Goal: Task Accomplishment & Management: Use online tool/utility

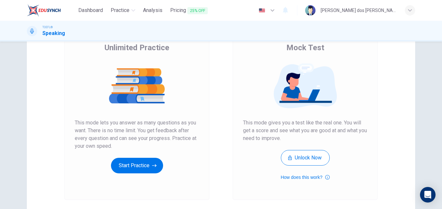
scroll to position [97, 0]
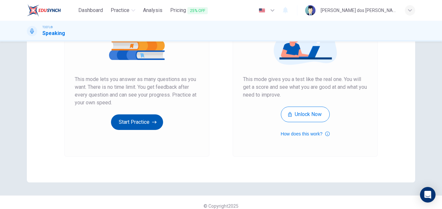
click at [143, 124] on button "Start Practice" at bounding box center [137, 122] width 52 height 16
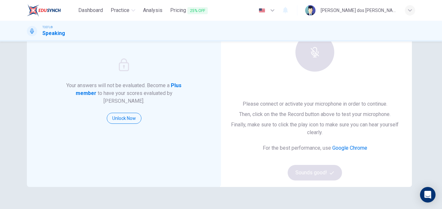
scroll to position [65, 0]
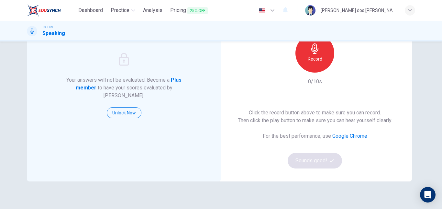
click at [318, 64] on div "Record" at bounding box center [314, 53] width 39 height 39
click at [296, 162] on button "Sounds good!" at bounding box center [315, 161] width 54 height 16
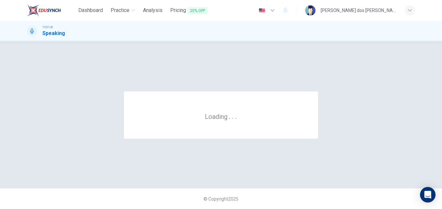
scroll to position [0, 0]
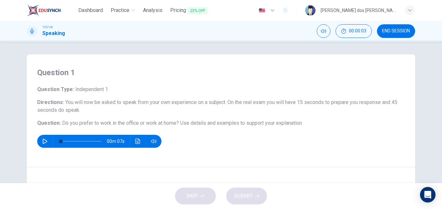
click at [45, 141] on icon "button" at bounding box center [45, 141] width 5 height 5
type input "0"
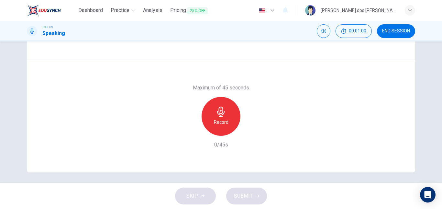
scroll to position [109, 0]
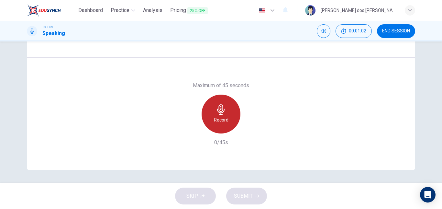
click at [216, 114] on icon "button" at bounding box center [221, 109] width 10 height 10
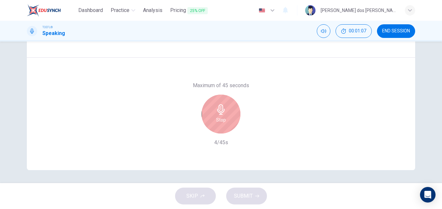
click at [222, 101] on div "Stop" at bounding box center [221, 114] width 39 height 39
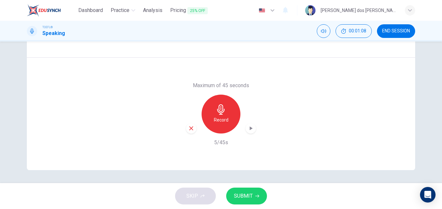
click at [188, 128] on icon "button" at bounding box center [191, 128] width 6 height 6
click at [222, 103] on div "Record" at bounding box center [221, 114] width 39 height 39
click at [247, 194] on span "SUBMIT" at bounding box center [243, 195] width 19 height 9
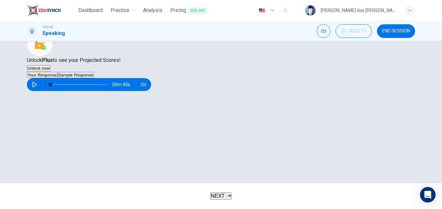
click at [40, 91] on button "button" at bounding box center [34, 84] width 10 height 13
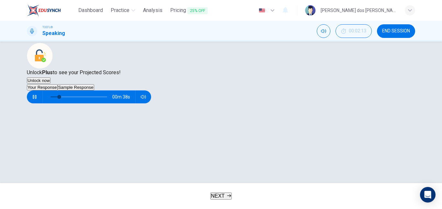
scroll to position [129, 0]
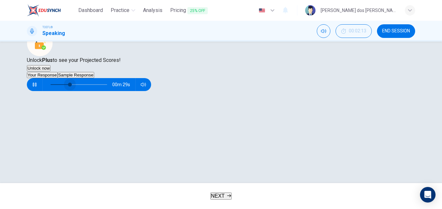
type input "0"
drag, startPoint x: 86, startPoint y: 141, endPoint x: 51, endPoint y: 142, distance: 35.3
click at [51, 91] on div "00m 45s" at bounding box center [89, 84] width 124 height 13
click at [37, 87] on icon "button" at bounding box center [34, 84] width 5 height 5
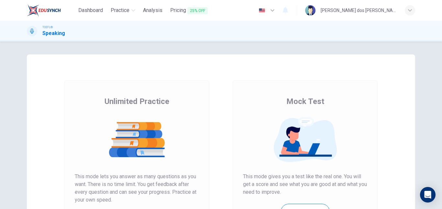
scroll to position [97, 0]
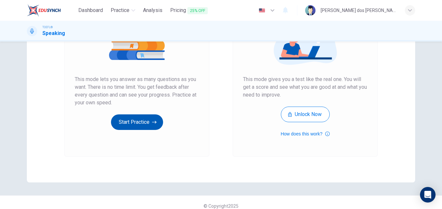
click at [142, 124] on button "Start Practice" at bounding box center [137, 122] width 52 height 16
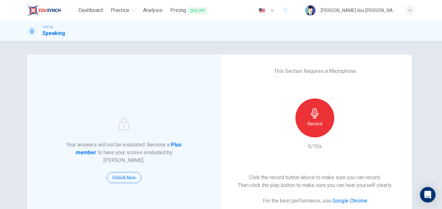
click at [306, 131] on div "Record" at bounding box center [314, 117] width 39 height 39
click at [310, 111] on icon "button" at bounding box center [315, 113] width 10 height 10
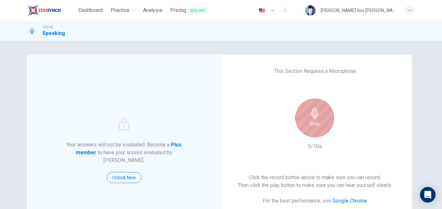
click at [310, 111] on icon "button" at bounding box center [315, 113] width 10 height 10
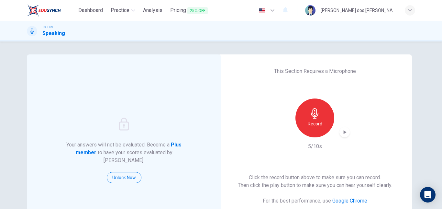
click at [310, 111] on icon "button" at bounding box center [315, 113] width 10 height 10
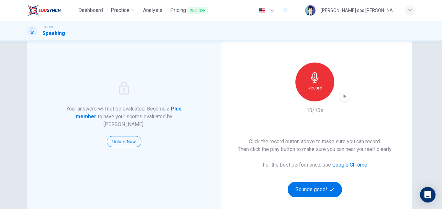
scroll to position [104, 0]
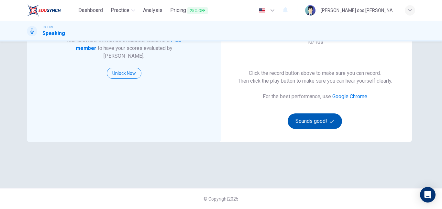
click at [315, 122] on button "Sounds good!" at bounding box center [315, 121] width 54 height 16
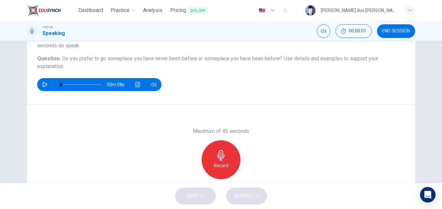
scroll to position [65, 0]
click at [40, 83] on button "button" at bounding box center [45, 84] width 10 height 13
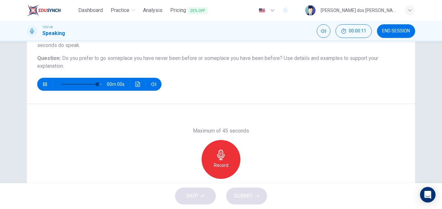
type input "0"
click at [231, 149] on div "Record" at bounding box center [221, 159] width 39 height 39
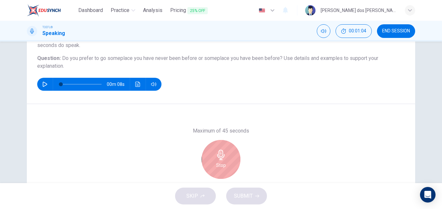
click at [213, 160] on div "Stop" at bounding box center [221, 159] width 39 height 39
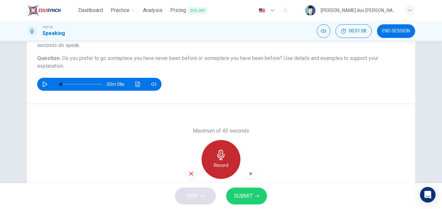
click at [216, 156] on icon "button" at bounding box center [221, 155] width 10 height 10
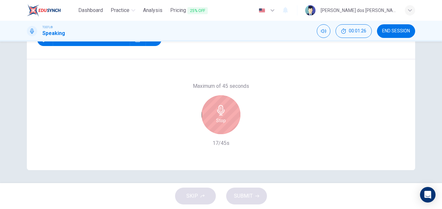
scroll to position [77, 0]
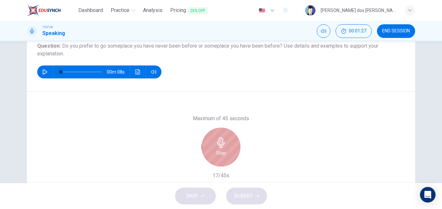
click at [221, 158] on div "Stop" at bounding box center [221, 147] width 39 height 39
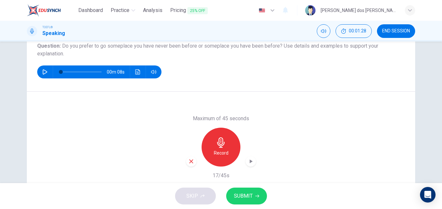
click at [189, 158] on div "button" at bounding box center [191, 161] width 10 height 10
click at [220, 141] on icon "button" at bounding box center [221, 142] width 10 height 10
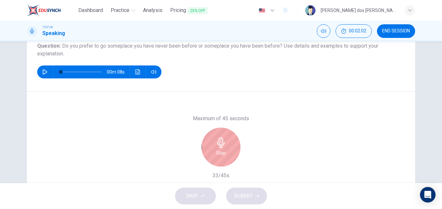
click at [213, 153] on div "Stop" at bounding box center [221, 147] width 39 height 39
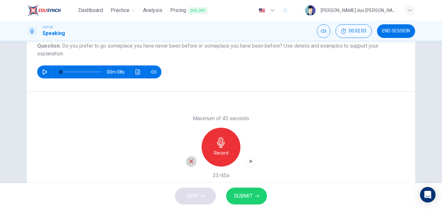
click at [190, 162] on icon "button" at bounding box center [191, 161] width 6 height 6
click at [224, 142] on icon "button" at bounding box center [221, 142] width 10 height 10
click at [239, 198] on span "SUBMIT" at bounding box center [243, 195] width 19 height 9
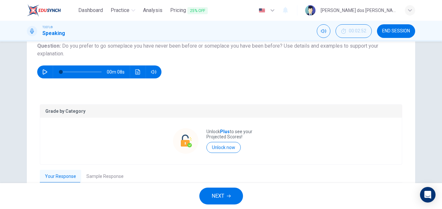
click at [226, 192] on button "NEXT" at bounding box center [221, 195] width 44 height 17
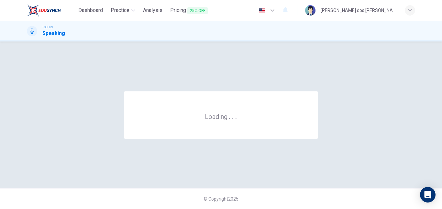
scroll to position [0, 0]
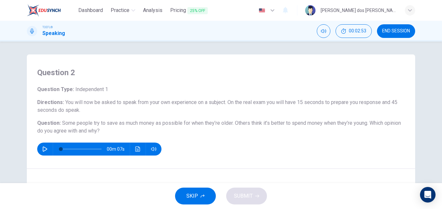
click at [44, 148] on icon "button" at bounding box center [44, 148] width 5 height 5
type input "0"
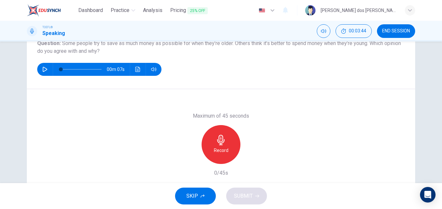
scroll to position [65, 0]
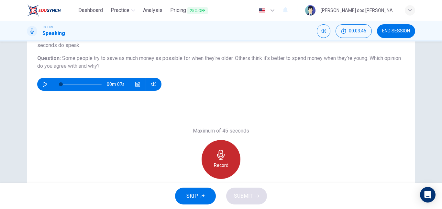
click at [215, 164] on h6 "Record" at bounding box center [221, 165] width 15 height 8
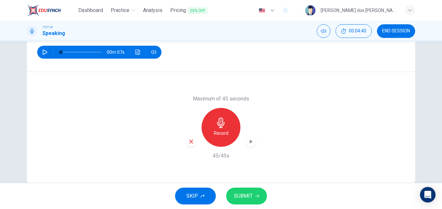
scroll to position [97, 0]
click at [190, 140] on icon "button" at bounding box center [191, 141] width 6 height 6
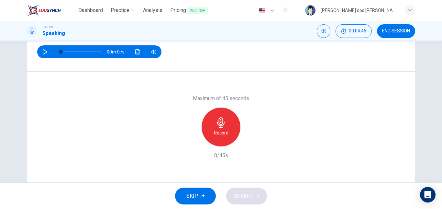
click at [223, 129] on h6 "Record" at bounding box center [221, 133] width 15 height 8
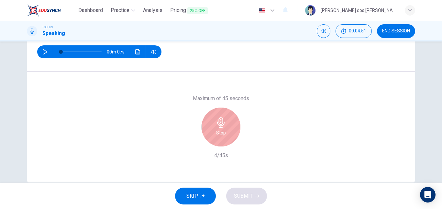
click at [221, 128] on div "Stop" at bounding box center [221, 126] width 39 height 39
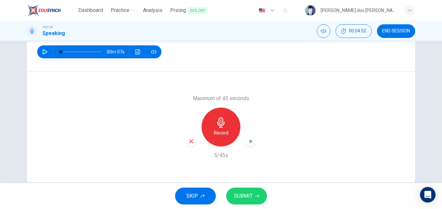
click at [190, 140] on icon "button" at bounding box center [191, 141] width 6 height 6
click at [223, 132] on h6 "Record" at bounding box center [221, 133] width 15 height 8
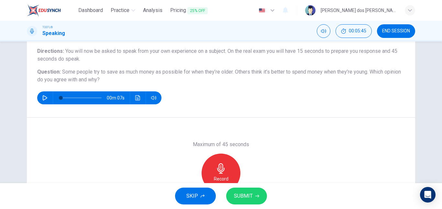
scroll to position [109, 0]
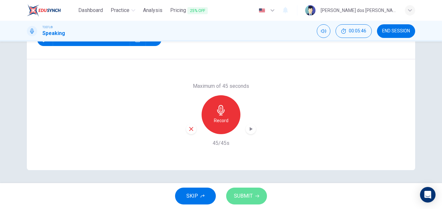
click at [242, 194] on span "SUBMIT" at bounding box center [243, 195] width 19 height 9
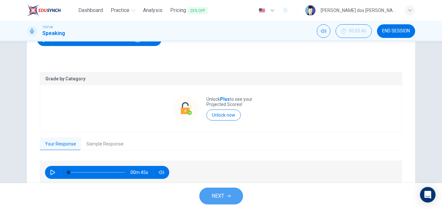
click at [220, 190] on button "NEXT" at bounding box center [221, 195] width 44 height 17
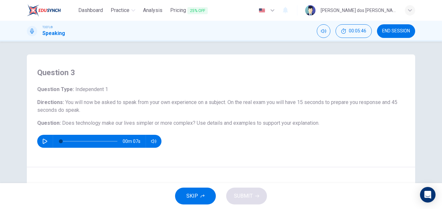
click at [45, 142] on icon "button" at bounding box center [45, 141] width 5 height 5
type input "0"
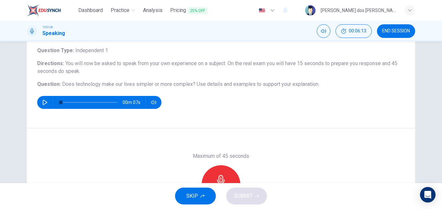
scroll to position [97, 0]
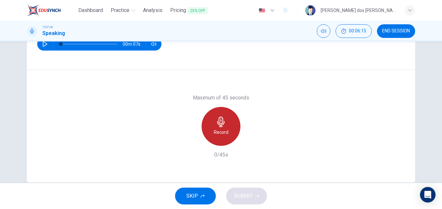
click at [204, 127] on div "Record" at bounding box center [221, 126] width 39 height 39
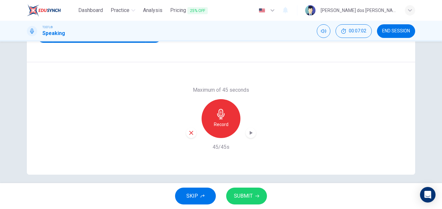
scroll to position [109, 0]
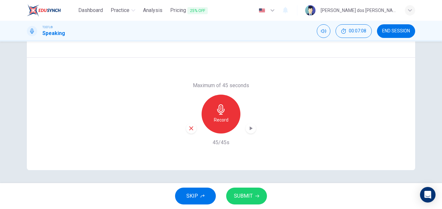
click at [250, 193] on span "SUBMIT" at bounding box center [243, 195] width 19 height 9
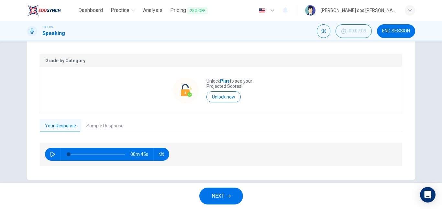
scroll to position [129, 0]
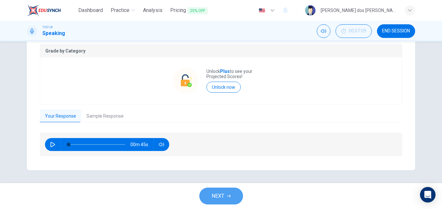
click at [223, 195] on span "NEXT" at bounding box center [218, 195] width 13 height 9
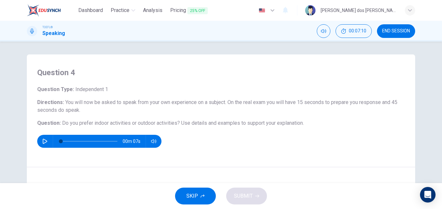
click at [46, 141] on button "button" at bounding box center [45, 141] width 10 height 13
type input "0"
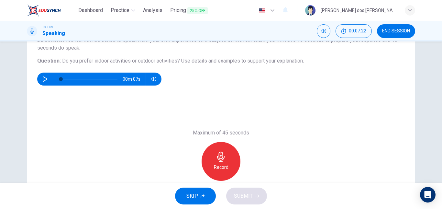
scroll to position [65, 0]
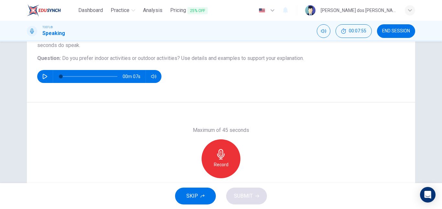
click at [219, 152] on icon "button" at bounding box center [220, 154] width 7 height 10
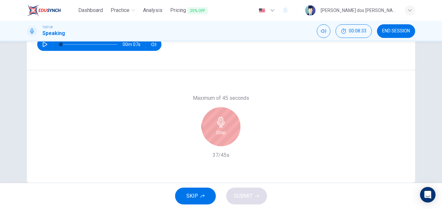
scroll to position [97, 0]
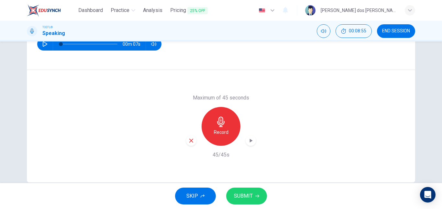
click at [250, 190] on button "SUBMIT" at bounding box center [246, 195] width 41 height 17
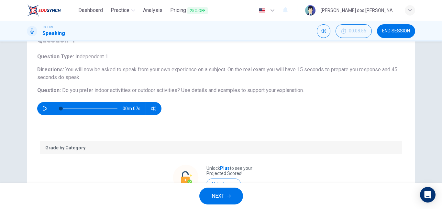
scroll to position [32, 0]
click at [216, 194] on span "NEXT" at bounding box center [218, 195] width 13 height 9
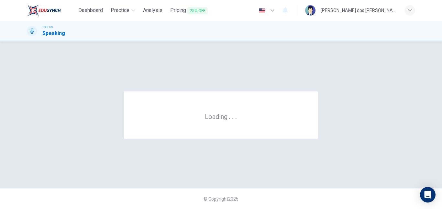
scroll to position [0, 0]
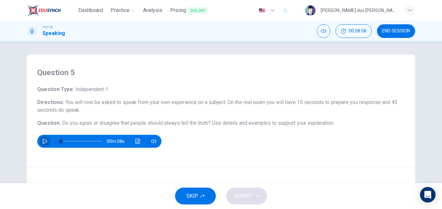
click at [40, 146] on button "button" at bounding box center [45, 141] width 10 height 13
type input "0"
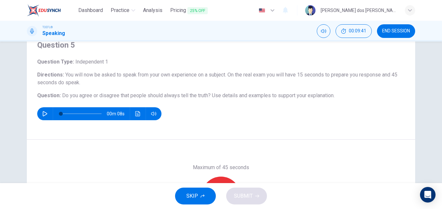
scroll to position [65, 0]
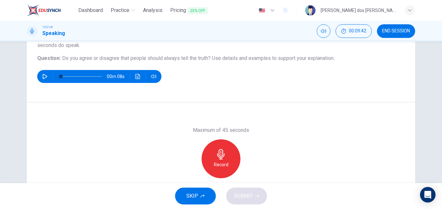
click at [211, 152] on div "Record" at bounding box center [221, 158] width 39 height 39
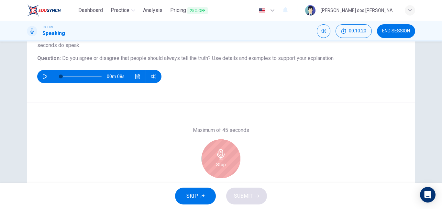
scroll to position [97, 0]
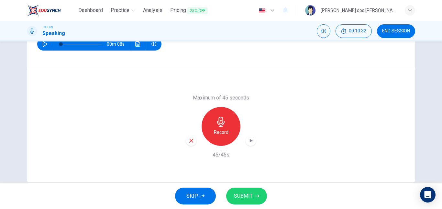
click at [243, 196] on span "SUBMIT" at bounding box center [243, 195] width 19 height 9
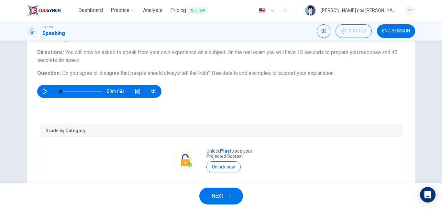
scroll to position [0, 0]
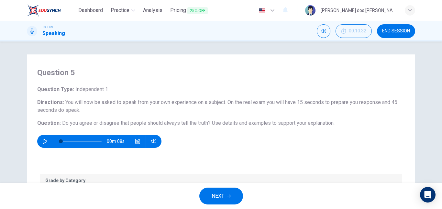
click at [220, 193] on span "NEXT" at bounding box center [218, 195] width 13 height 9
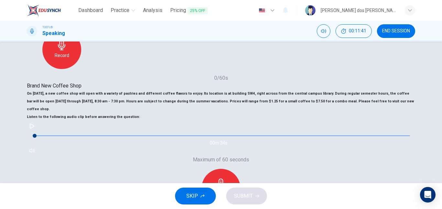
scroll to position [97, 0]
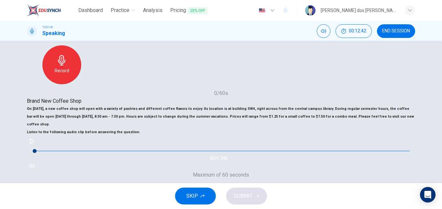
click at [35, 144] on icon "button" at bounding box center [31, 141] width 5 height 5
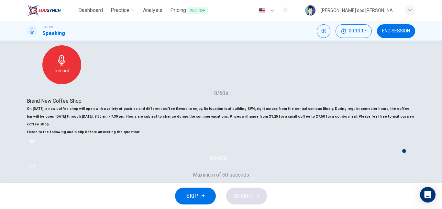
type input "0"
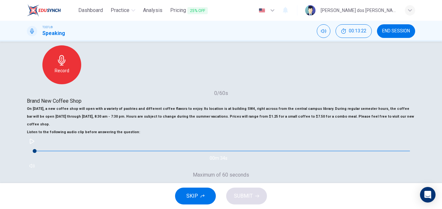
click at [240, 184] on div "Record" at bounding box center [221, 203] width 39 height 39
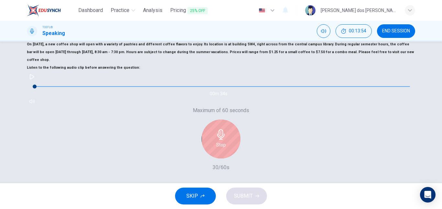
scroll to position [162, 0]
click at [240, 119] on div "Stop" at bounding box center [221, 138] width 39 height 39
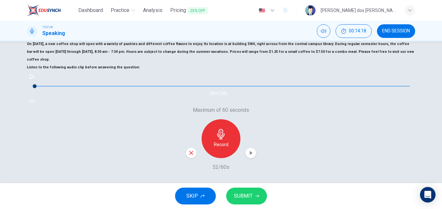
click at [194, 150] on icon "button" at bounding box center [191, 153] width 6 height 6
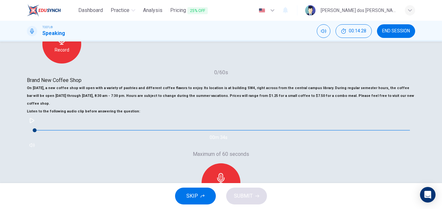
scroll to position [129, 0]
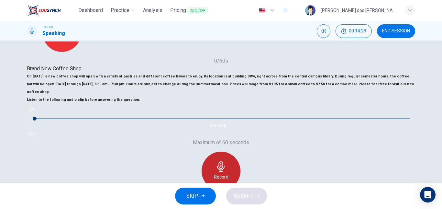
click at [225, 161] on icon "button" at bounding box center [220, 166] width 7 height 10
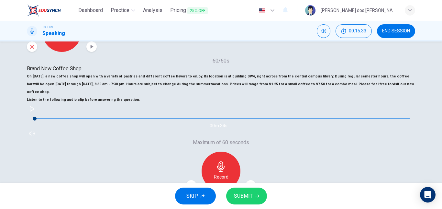
click at [234, 190] on button "SUBMIT" at bounding box center [246, 195] width 41 height 17
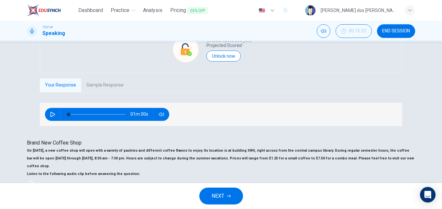
click at [222, 193] on span "NEXT" at bounding box center [218, 195] width 13 height 9
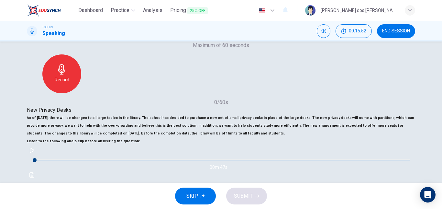
scroll to position [97, 0]
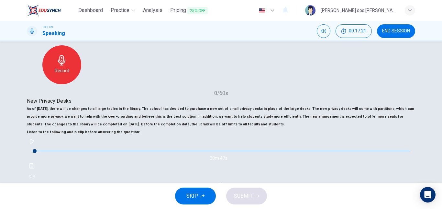
click at [34, 144] on icon "button" at bounding box center [32, 141] width 5 height 5
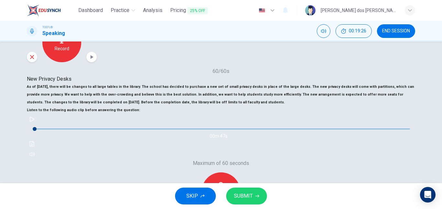
scroll to position [118, 0]
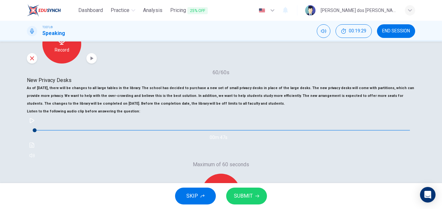
click at [34, 123] on icon "button" at bounding box center [32, 120] width 5 height 5
drag, startPoint x: 67, startPoint y: 146, endPoint x: 54, endPoint y: 149, distance: 13.3
click at [37, 132] on span at bounding box center [35, 130] width 4 height 4
click at [35, 123] on icon "button" at bounding box center [31, 120] width 5 height 5
click at [232, 192] on button "SUBMIT" at bounding box center [246, 195] width 41 height 17
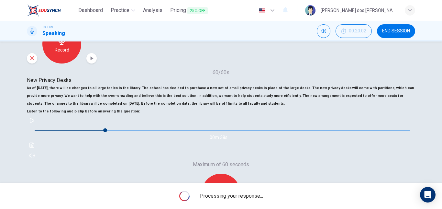
type input "0"
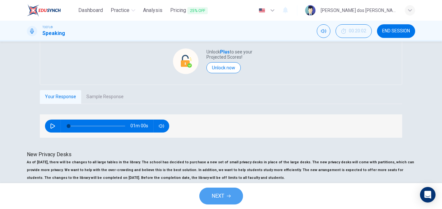
click at [211, 190] on button "NEXT" at bounding box center [221, 195] width 44 height 17
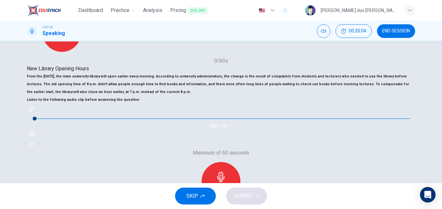
scroll to position [97, 0]
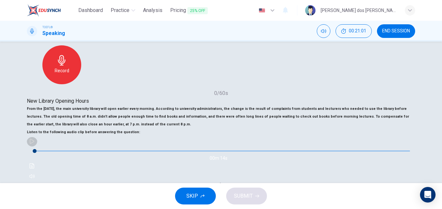
click at [35, 144] on icon "button" at bounding box center [31, 141] width 5 height 5
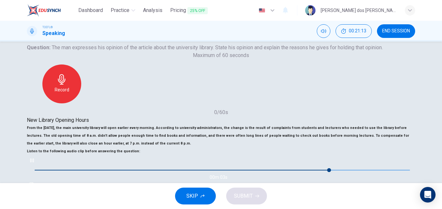
scroll to position [69, 0]
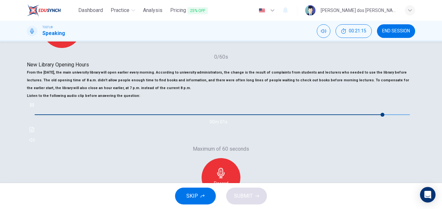
type input "0"
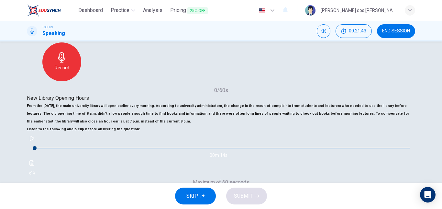
scroll to position [101, 0]
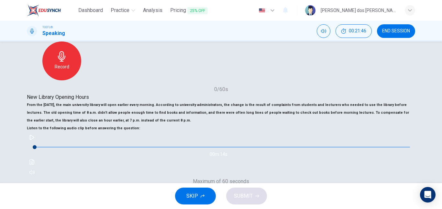
click at [208, 197] on button "SKIP" at bounding box center [195, 195] width 41 height 17
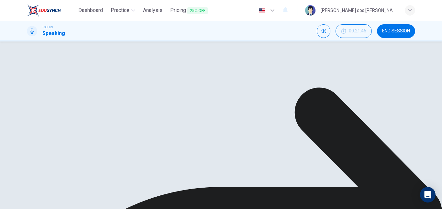
scroll to position [133, 0]
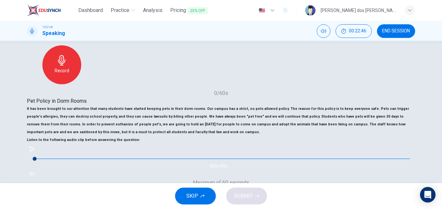
scroll to position [129, 0]
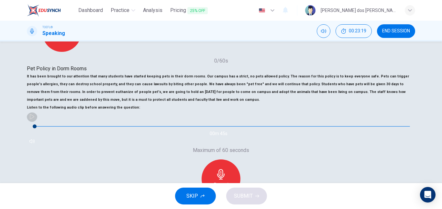
click at [34, 119] on icon "button" at bounding box center [32, 116] width 5 height 5
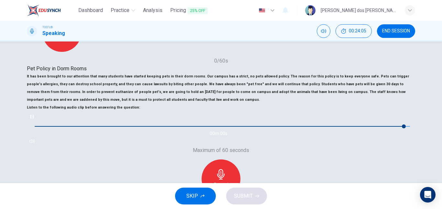
type input "0"
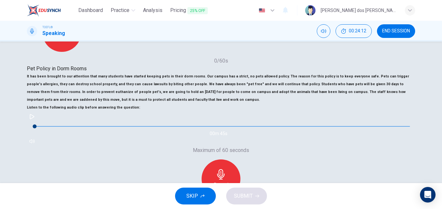
click at [240, 159] on div "Record" at bounding box center [221, 178] width 39 height 39
click at [243, 202] on button "SUBMIT" at bounding box center [246, 195] width 41 height 17
